Goal: Task Accomplishment & Management: Complete application form

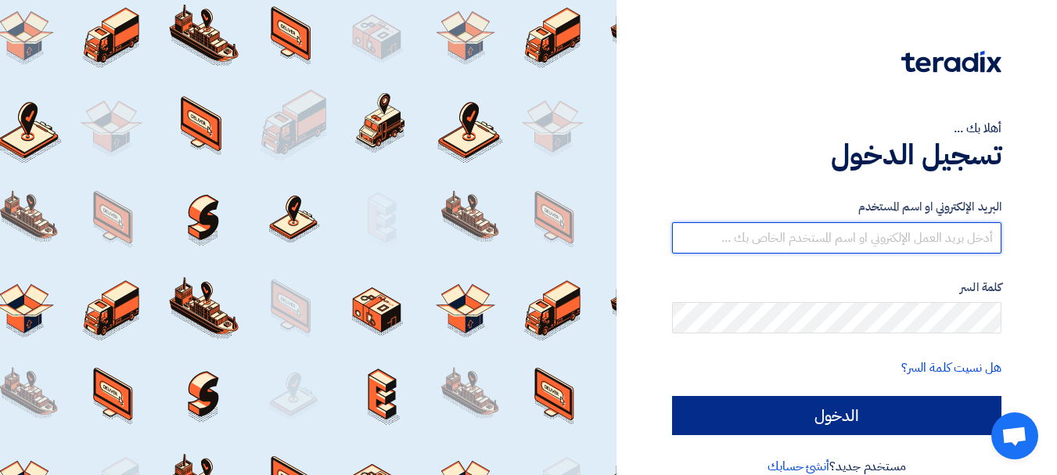
type input "[EMAIL_ADDRESS][DOMAIN_NAME]"
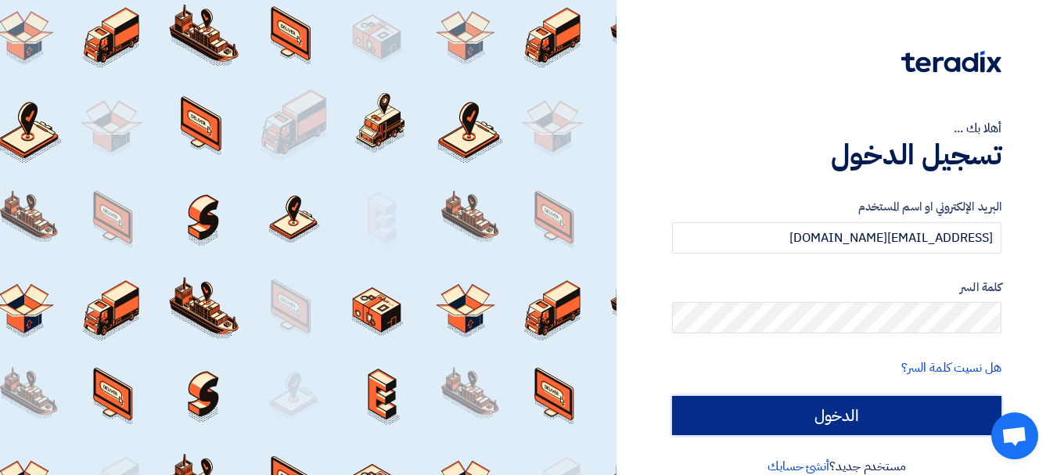
click at [925, 402] on input "الدخول" at bounding box center [836, 415] width 329 height 39
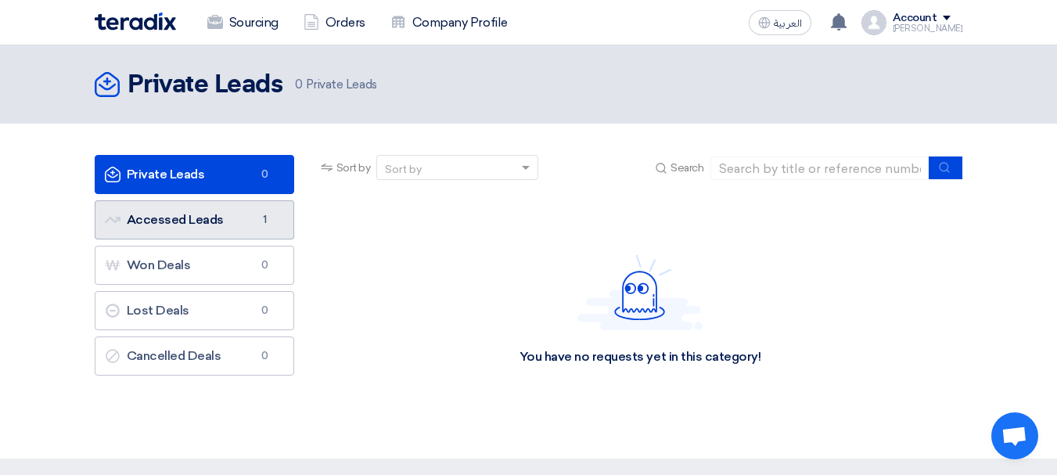
click at [215, 222] on link "Accessed Leads Accessed Leads 1" at bounding box center [195, 219] width 200 height 39
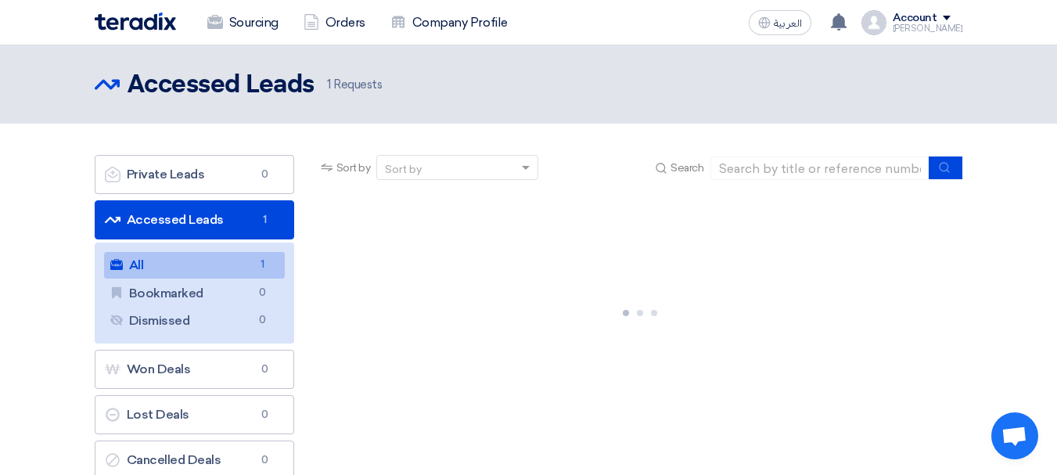
click at [244, 263] on link "All All 1" at bounding box center [194, 265] width 181 height 27
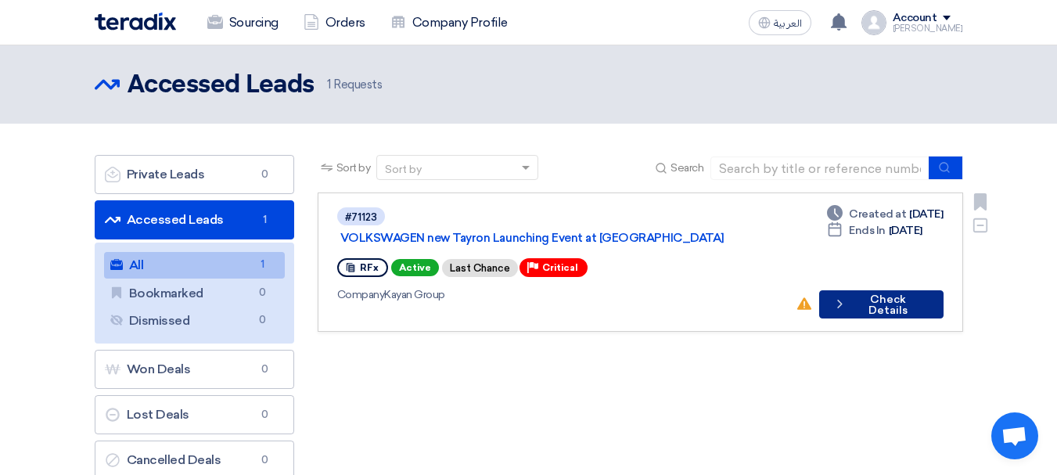
click at [913, 290] on button "Check details Check Details" at bounding box center [881, 304] width 124 height 28
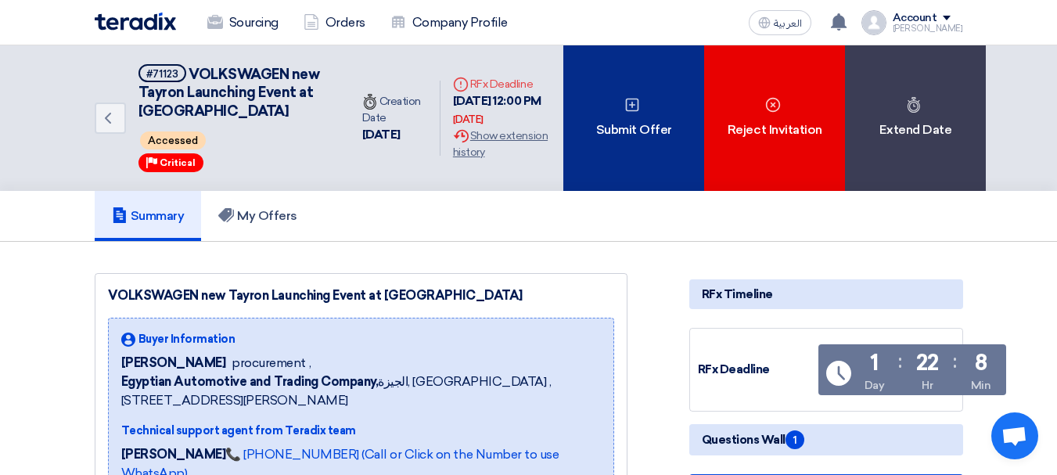
click at [613, 117] on div "Submit Offer" at bounding box center [633, 118] width 141 height 146
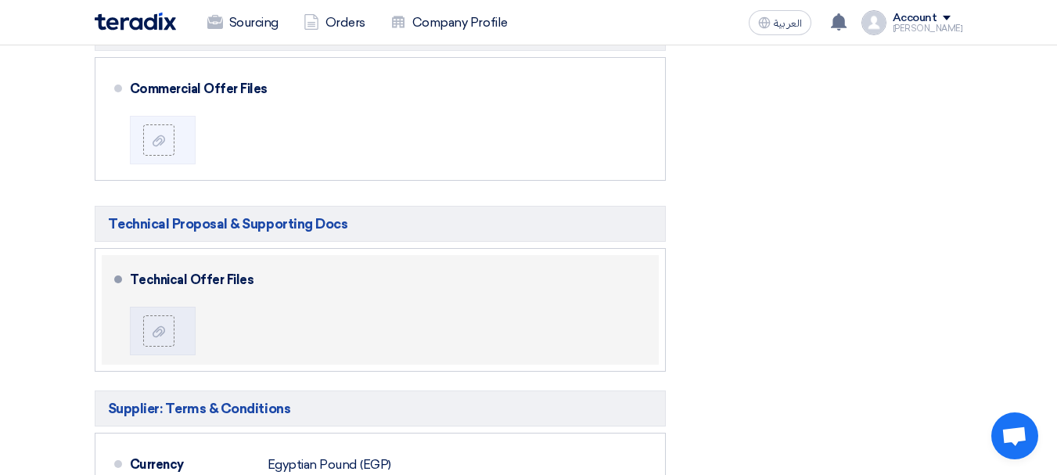
scroll to position [861, 0]
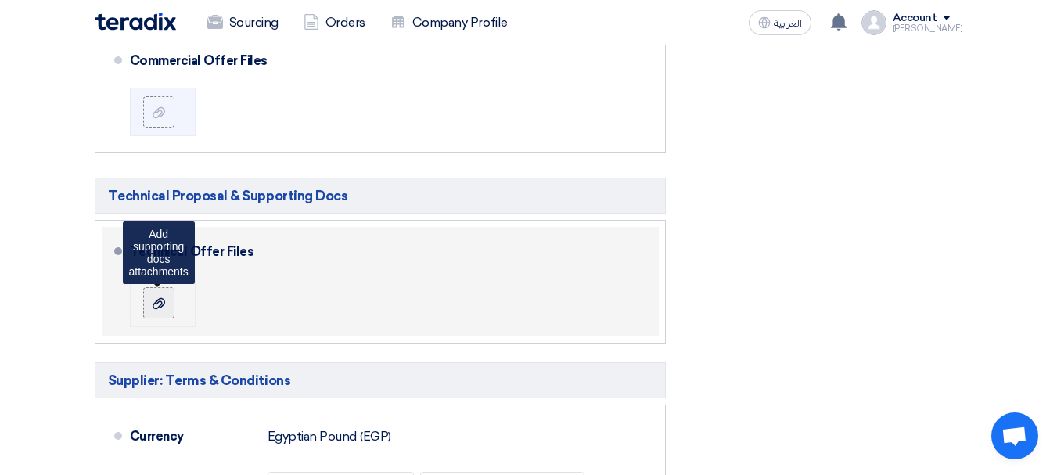
click at [144, 294] on label at bounding box center [158, 302] width 31 height 31
click at [0, 0] on input "file" at bounding box center [0, 0] width 0 height 0
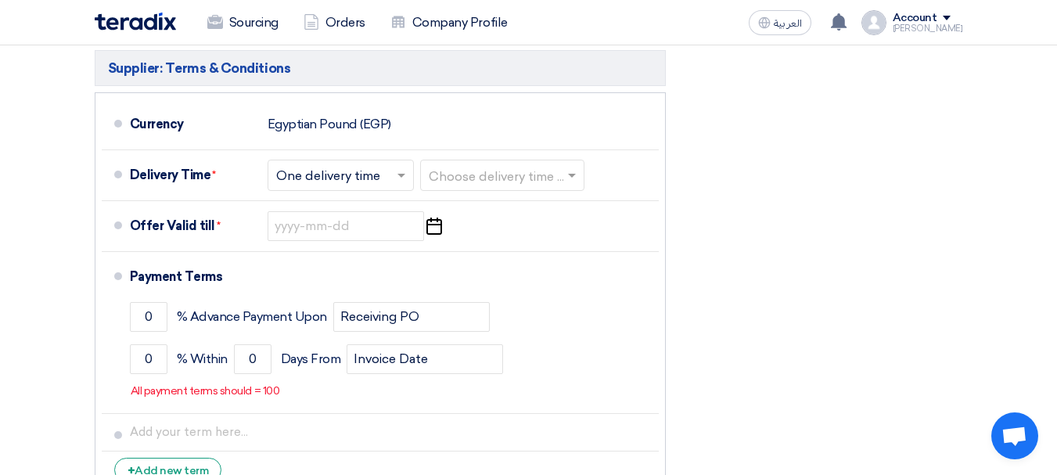
scroll to position [1174, 0]
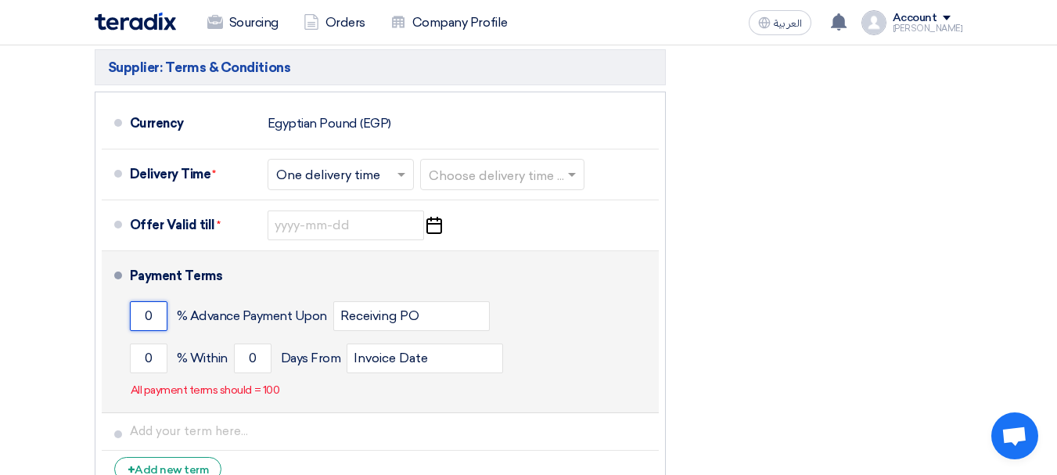
click at [146, 304] on input "0" at bounding box center [149, 316] width 38 height 30
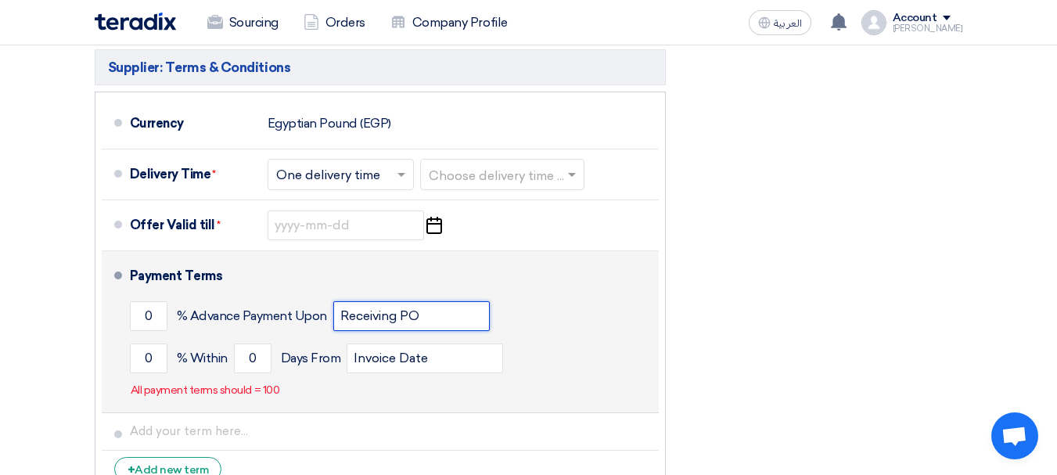
click at [422, 308] on input "Receiving PO" at bounding box center [411, 316] width 157 height 30
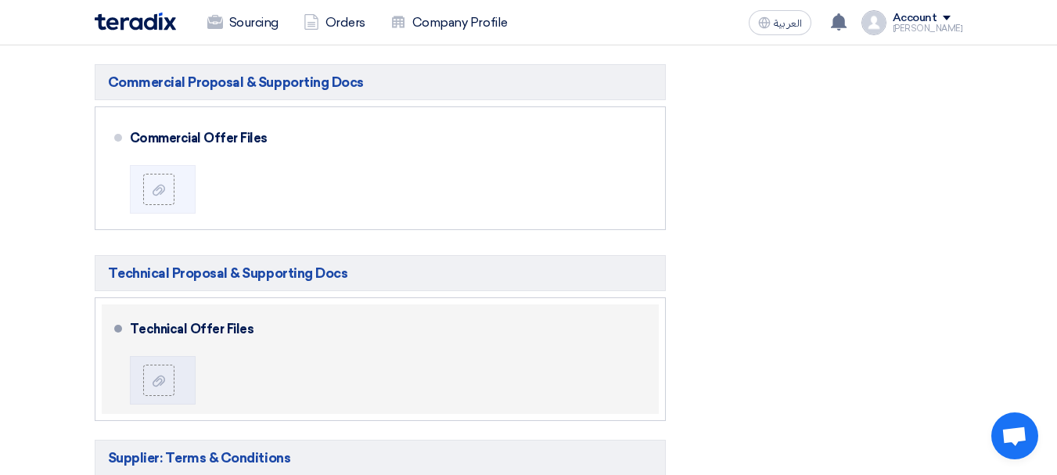
scroll to position [783, 0]
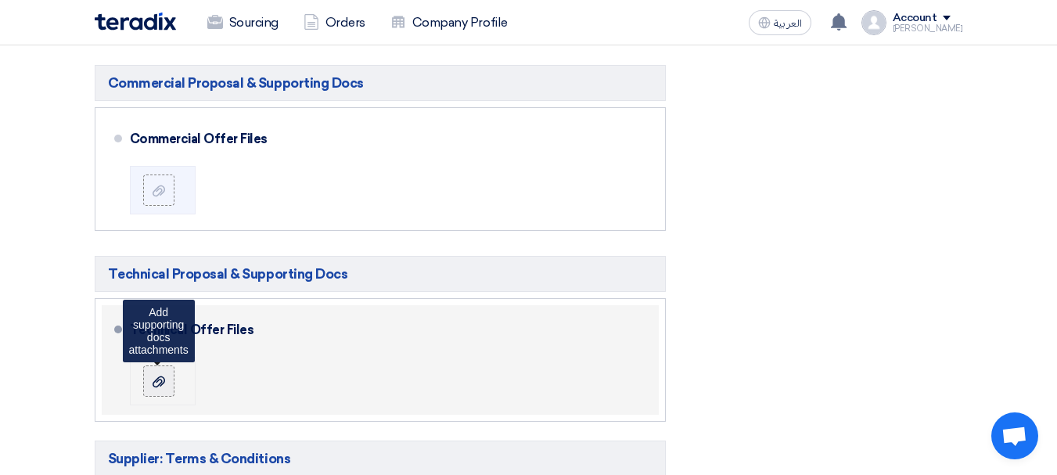
click at [161, 376] on use at bounding box center [159, 381] width 13 height 11
click at [0, 0] on input "file" at bounding box center [0, 0] width 0 height 0
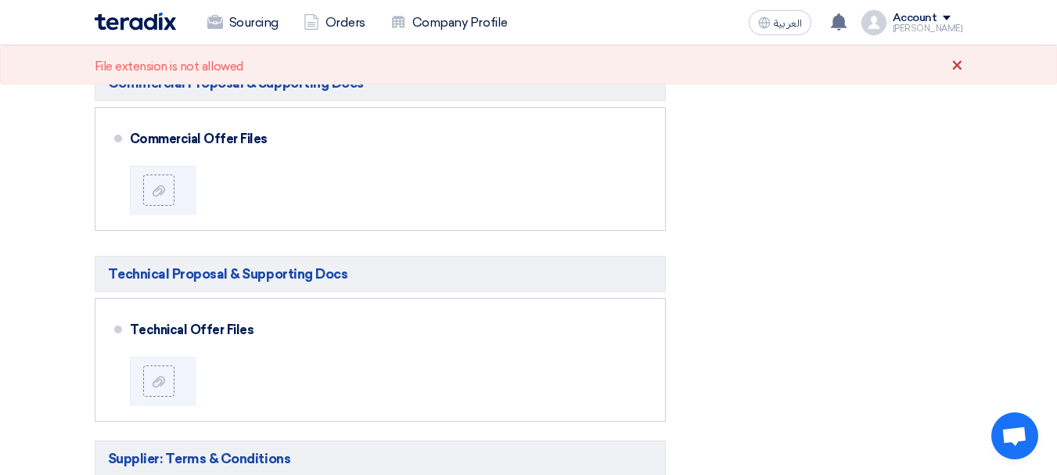
click at [959, 66] on div "×" at bounding box center [958, 66] width 12 height 19
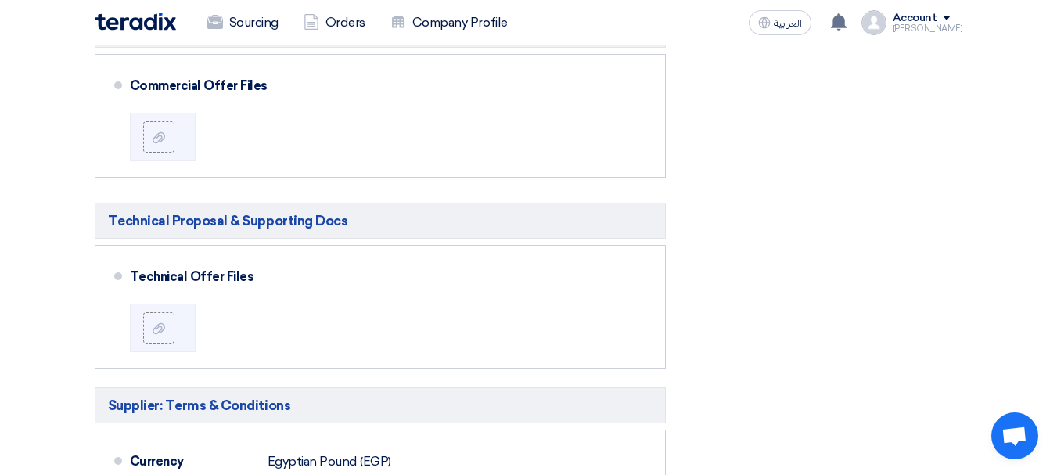
scroll to position [939, 0]
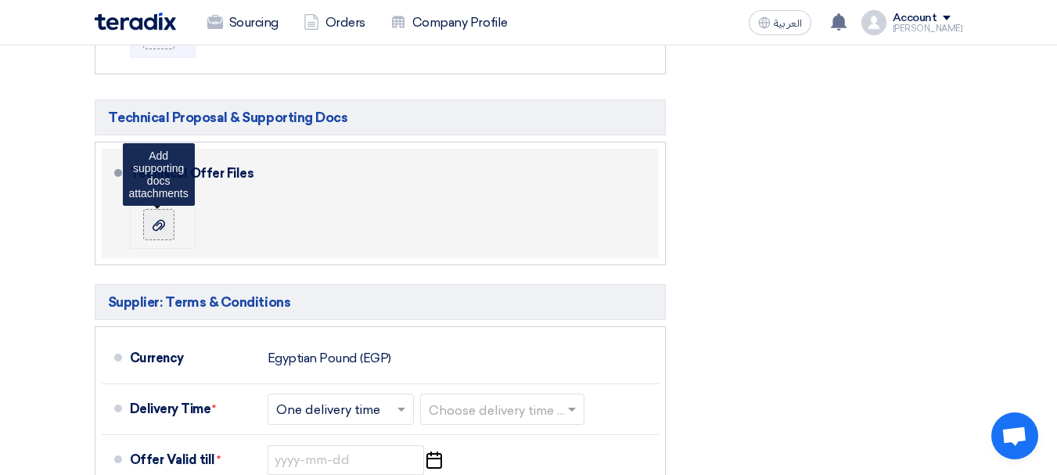
click at [170, 210] on label at bounding box center [158, 224] width 31 height 31
click at [0, 0] on input "file" at bounding box center [0, 0] width 0 height 0
click at [164, 219] on icon at bounding box center [159, 225] width 13 height 13
click at [0, 0] on input "file" at bounding box center [0, 0] width 0 height 0
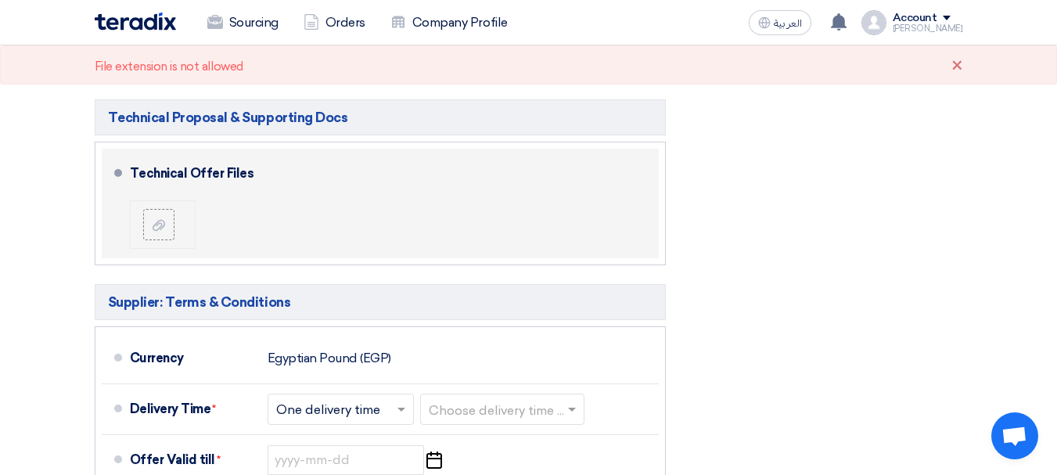
click at [174, 209] on div at bounding box center [165, 224] width 44 height 31
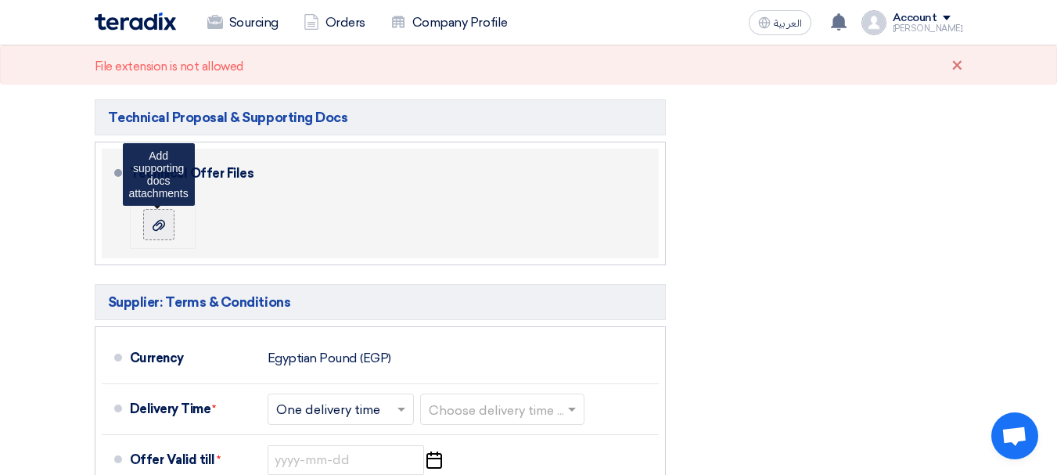
click at [174, 209] on label at bounding box center [158, 224] width 31 height 31
click at [0, 0] on input "file" at bounding box center [0, 0] width 0 height 0
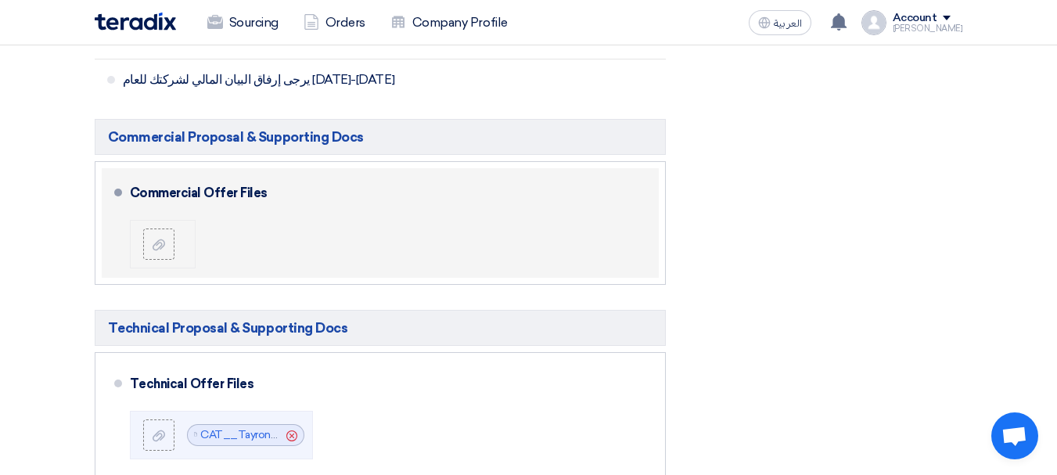
scroll to position [704, 0]
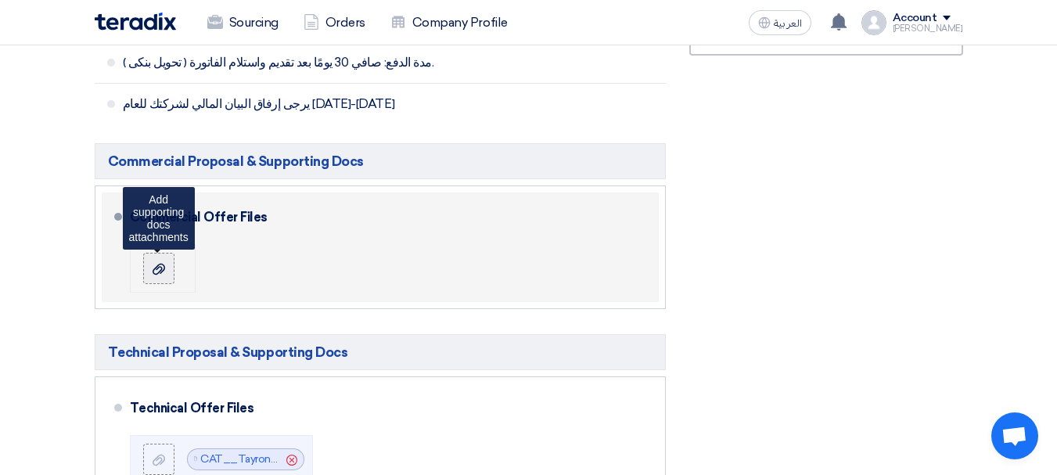
click at [160, 263] on use at bounding box center [159, 268] width 13 height 11
click at [0, 0] on input "file" at bounding box center [0, 0] width 0 height 0
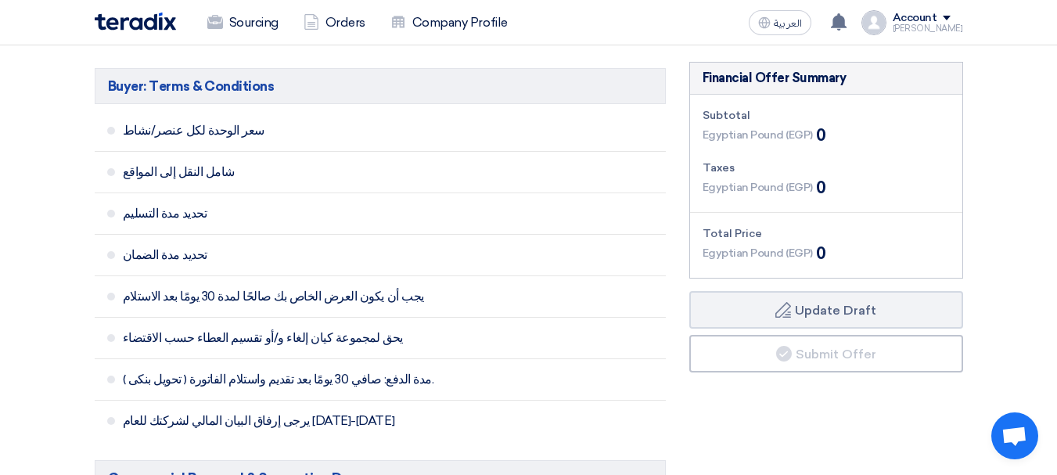
scroll to position [157, 0]
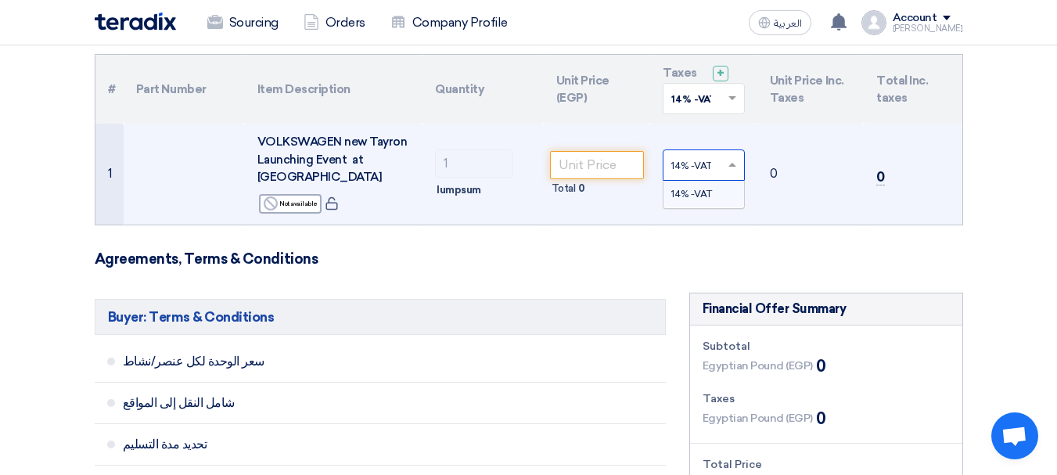
click at [713, 164] on input "text" at bounding box center [695, 166] width 49 height 26
click at [714, 189] on div "14% -VAT" at bounding box center [704, 194] width 81 height 27
click at [730, 105] on span at bounding box center [735, 99] width 20 height 14
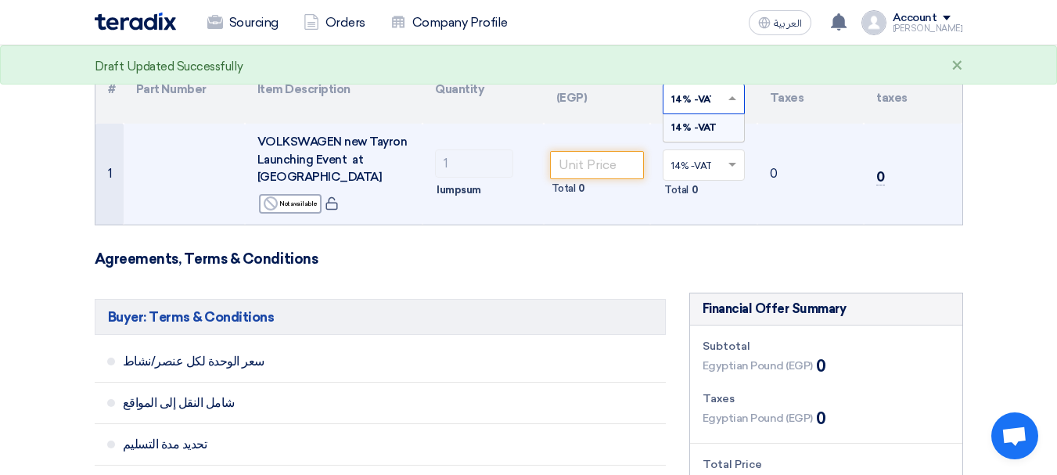
click at [730, 105] on span at bounding box center [735, 99] width 20 height 14
click at [588, 153] on input "number" at bounding box center [597, 165] width 95 height 28
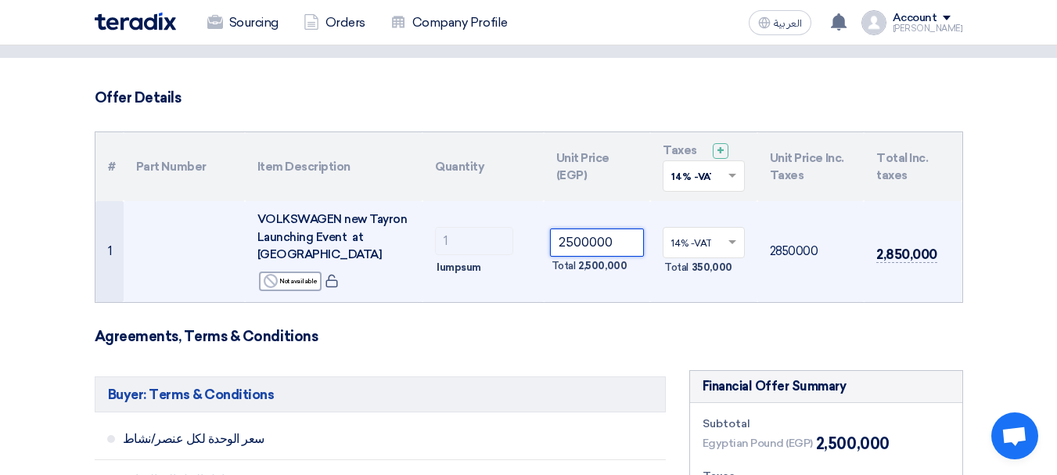
scroll to position [78, 0]
type input "2"
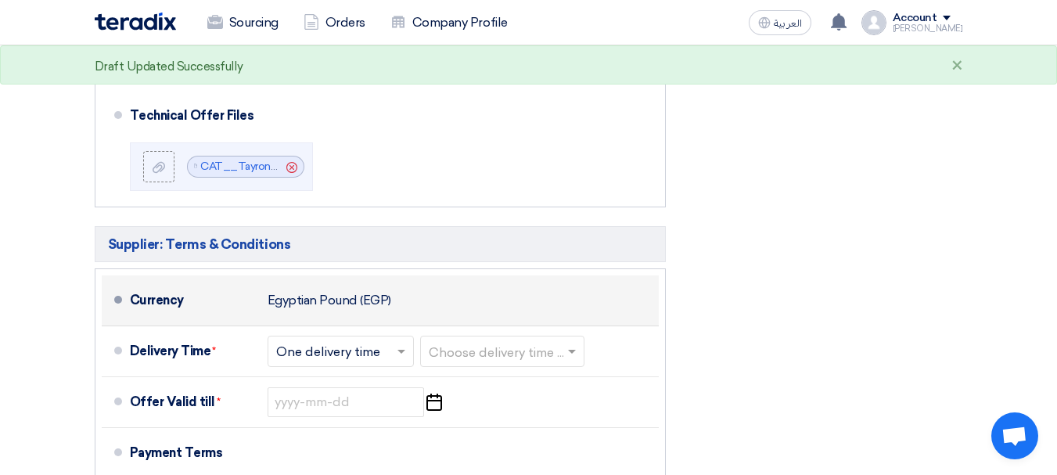
scroll to position [1096, 0]
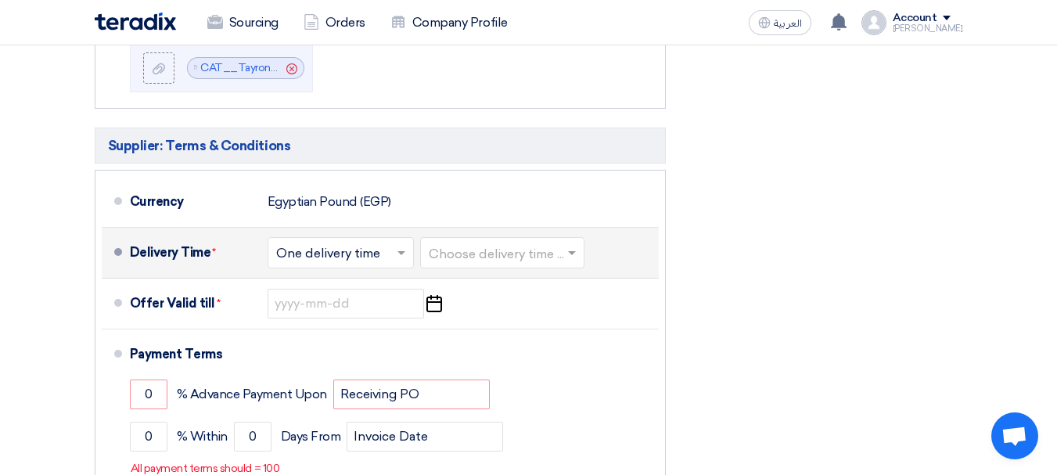
click at [334, 243] on input "text" at bounding box center [341, 254] width 131 height 23
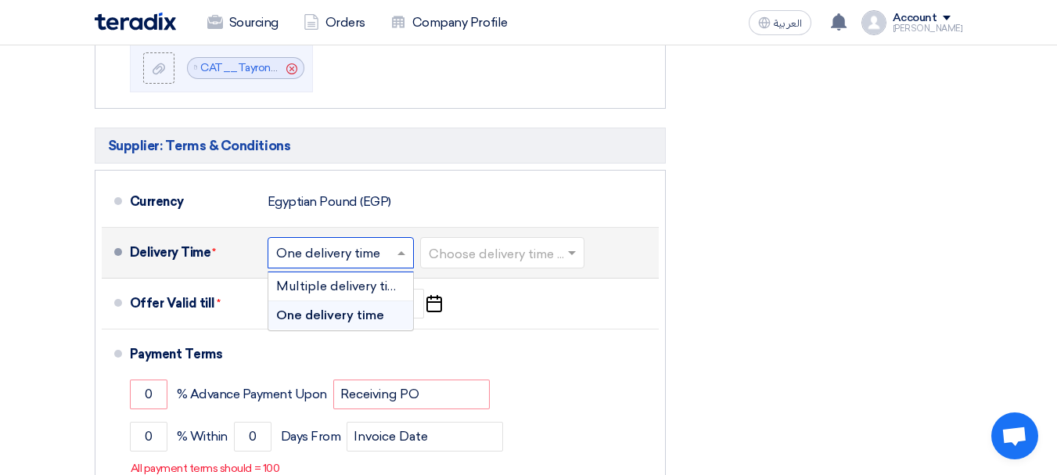
click at [365, 308] on span "One delivery time" at bounding box center [330, 315] width 108 height 15
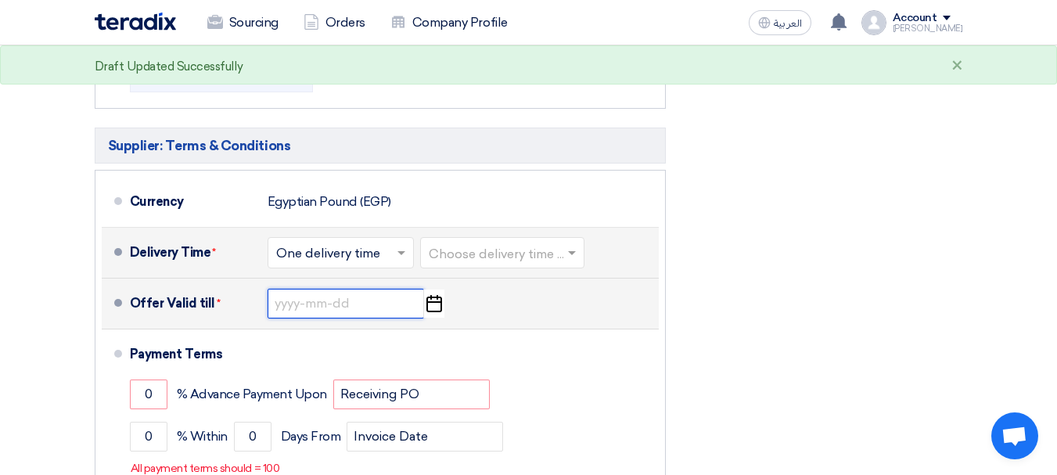
click at [370, 293] on input at bounding box center [346, 304] width 157 height 30
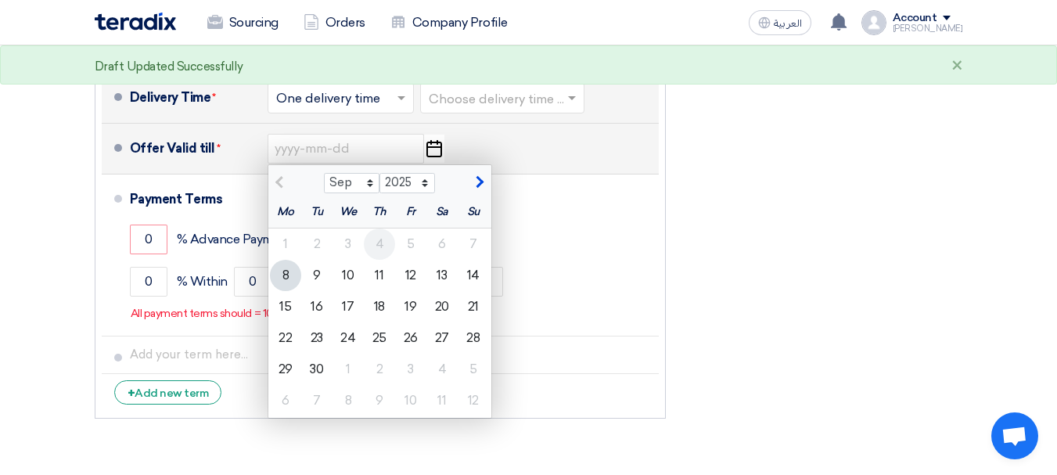
scroll to position [1252, 0]
click at [382, 290] on div "18" at bounding box center [379, 305] width 31 height 31
type input "[DATE]"
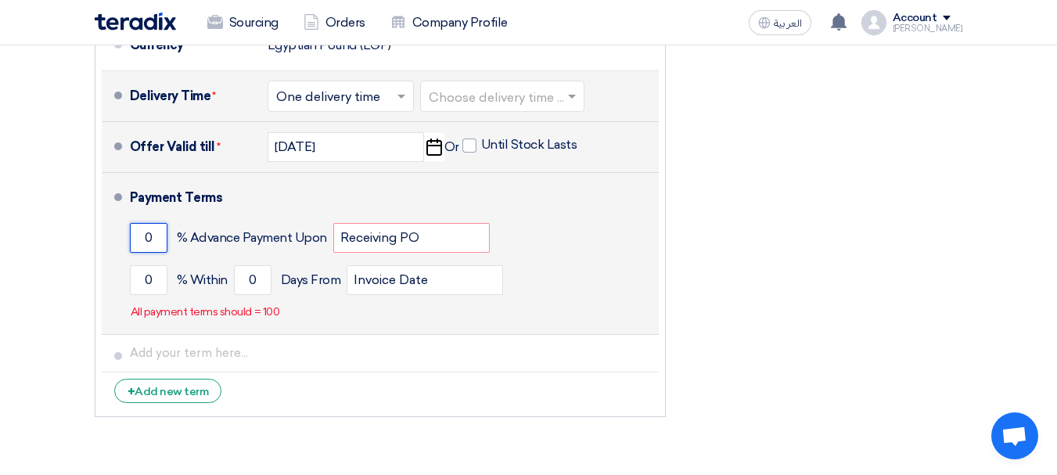
click at [157, 223] on input "0" at bounding box center [149, 238] width 38 height 30
type input "0"
type input "50"
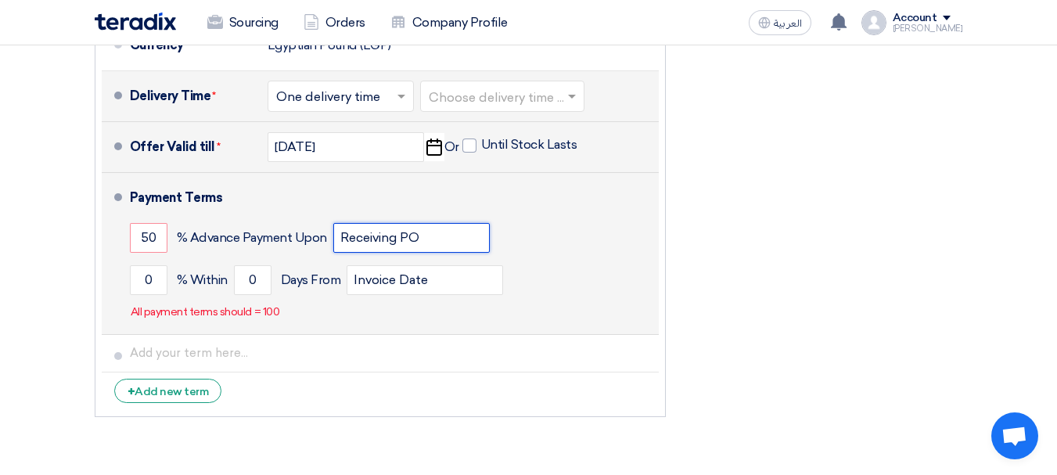
click at [365, 223] on input "Receiving PO" at bounding box center [411, 238] width 157 height 30
click at [439, 223] on input "Receiving PO" at bounding box center [411, 238] width 157 height 30
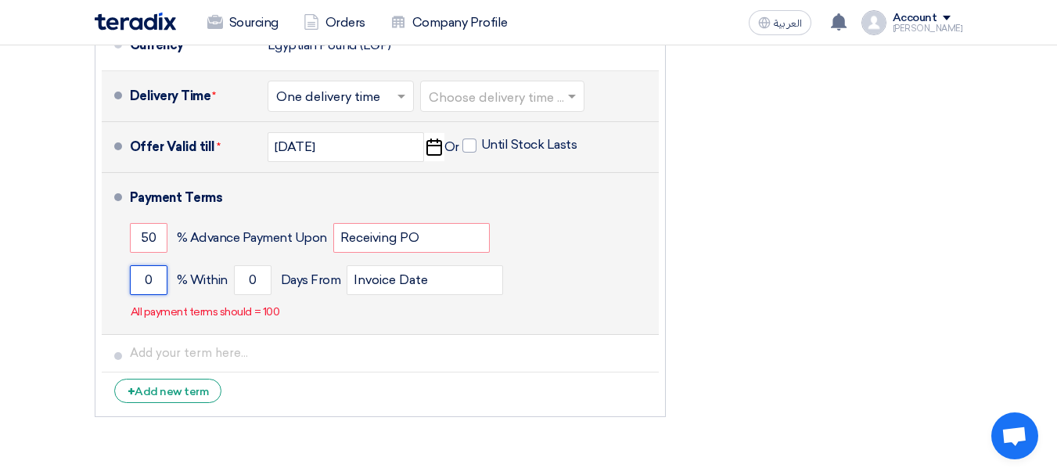
click at [154, 265] on input "0" at bounding box center [149, 280] width 38 height 30
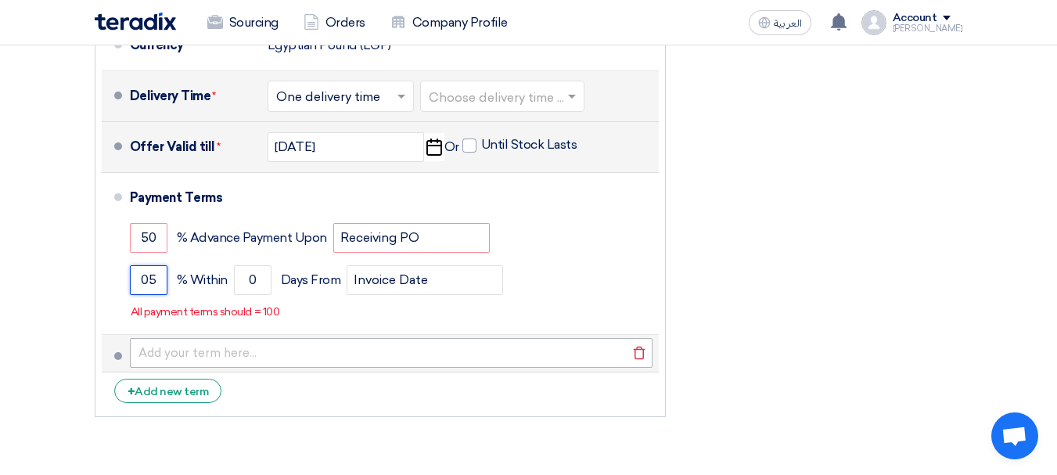
type input "0"
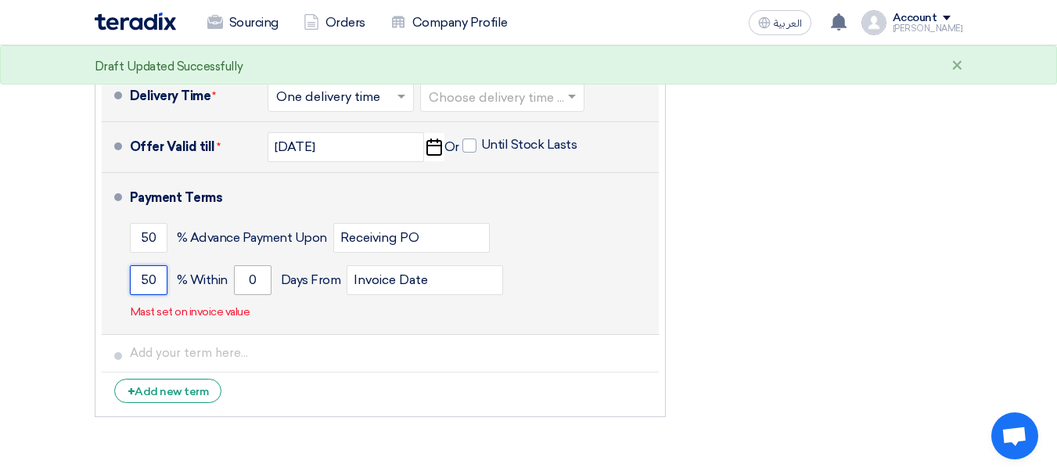
type input "50"
click at [258, 265] on input "0" at bounding box center [253, 280] width 38 height 30
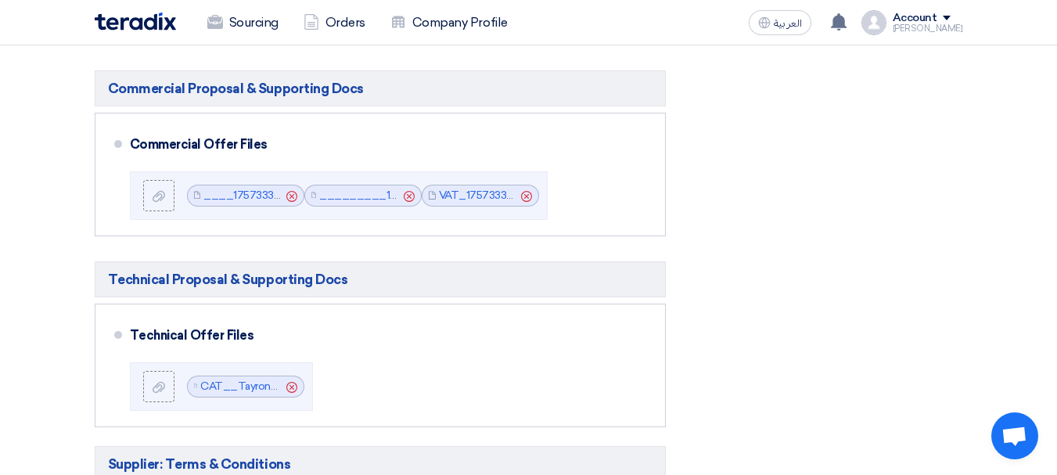
scroll to position [548, 0]
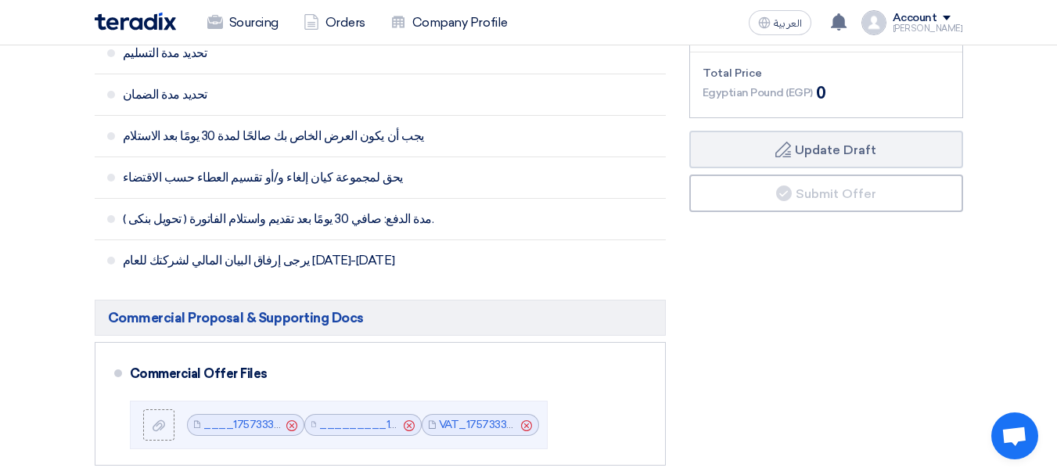
type input "30"
